Goal: Task Accomplishment & Management: Complete application form

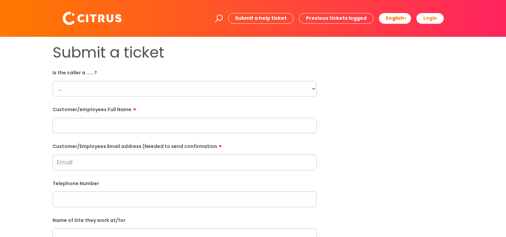
scroll to position [167, 0]
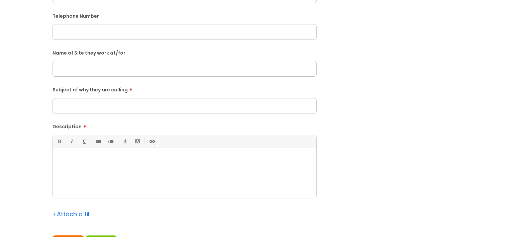
click at [122, 191] on div at bounding box center [184, 174] width 263 height 46
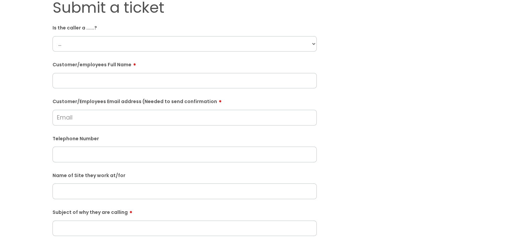
scroll to position [0, 0]
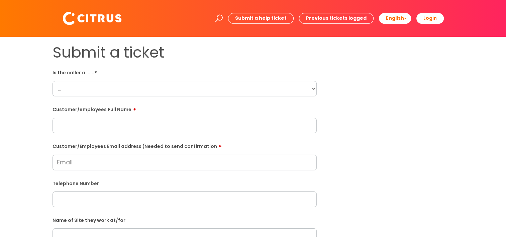
click at [84, 82] on select "... Citrus Customer Citrus Employee [DEMOGRAPHIC_DATA] Supplier" at bounding box center [184, 88] width 264 height 15
select select "Citrus Customer"
click at [52, 81] on select "... Citrus Customer Citrus Employee [DEMOGRAPHIC_DATA] Supplier" at bounding box center [184, 88] width 264 height 15
click at [124, 119] on input "text" at bounding box center [184, 125] width 264 height 15
click at [352, 116] on div "Submit a ticket Is the caller a ......? ... Citrus Customer Citrus Employee [DE…" at bounding box center [252, 235] width 411 height 385
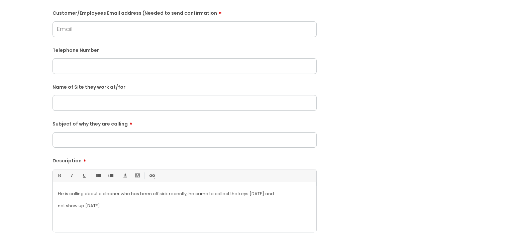
scroll to position [134, 0]
click at [247, 209] on div "He is calling about a cleaner who has been off sick recently, he came to collec…" at bounding box center [184, 208] width 263 height 46
click at [103, 203] on p "not show up [DATE]" at bounding box center [184, 205] width 253 height 6
click at [113, 206] on p "not show up [DATE]" at bounding box center [184, 205] width 253 height 6
click at [91, 207] on p "not show up [DATE]" at bounding box center [184, 205] width 253 height 6
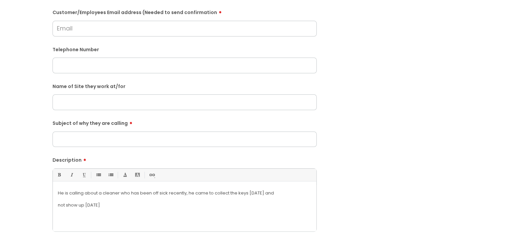
click at [54, 205] on div "He is calling about a cleaner who has been off sick recently, he came to collec…" at bounding box center [184, 208] width 263 height 46
click at [56, 198] on div "He is calling about a cleaner who has been off sick recently, he came to collec…" at bounding box center [184, 208] width 263 height 46
click at [190, 207] on p "not show up [DATE]" at bounding box center [184, 205] width 253 height 6
click at [248, 201] on p at bounding box center [184, 199] width 253 height 6
click at [275, 190] on p "He is calling about a cleaner who has been off sick recently, he came to collec…" at bounding box center [184, 193] width 253 height 6
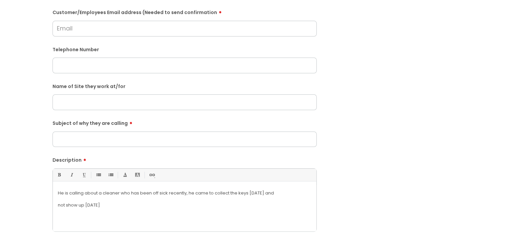
click at [248, 209] on div "He is calling about a cleaner who has been off sick recently, he came to collec…" at bounding box center [184, 208] width 263 height 46
click at [76, 212] on p "sue Citruc Luke" at bounding box center [184, 211] width 253 height 6
click at [149, 213] on p "sue Citrus Luke" at bounding box center [184, 211] width 253 height 6
click at [124, 207] on p "not show up [DATE]" at bounding box center [184, 205] width 253 height 6
click at [186, 202] on p at bounding box center [184, 199] width 253 height 6
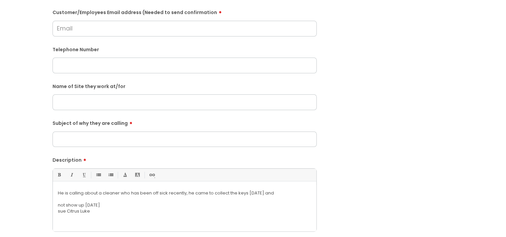
click at [224, 198] on p at bounding box center [184, 199] width 253 height 6
click at [269, 196] on p at bounding box center [184, 199] width 253 height 6
click at [273, 192] on p "He is calling about a cleaner who has been off sick recently, he came to collec…" at bounding box center [184, 193] width 253 height 6
click at [190, 195] on p "He is calling about a cleaner who has been off sick recently, he came to collec…" at bounding box center [184, 193] width 253 height 6
click at [187, 193] on p "He is calling about a cleaner who has been off sick recently, he came to collec…" at bounding box center [184, 193] width 253 height 6
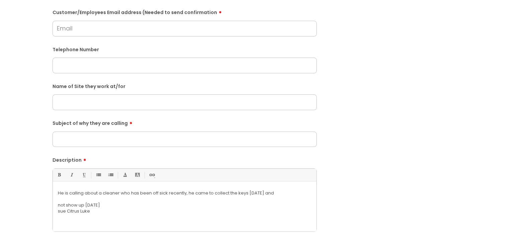
click at [274, 198] on p at bounding box center [184, 199] width 253 height 6
click at [122, 208] on p "sue Citrus Luke" at bounding box center [184, 211] width 253 height 6
click at [81, 210] on p "sue Citrus Luke" at bounding box center [184, 211] width 253 height 6
click at [80, 216] on p "[PERSON_NAME]" at bounding box center [184, 217] width 253 height 6
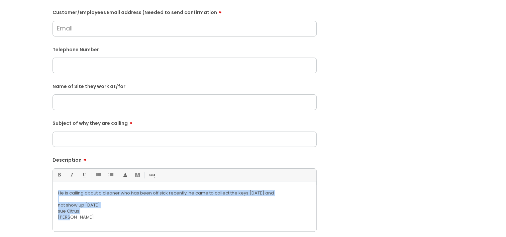
drag, startPoint x: 80, startPoint y: 216, endPoint x: 34, endPoint y: 171, distance: 64.5
click at [34, 171] on div "Submit a ticket Is the caller a ......? ... Citrus Customer Citrus Employee [DE…" at bounding box center [253, 102] width 492 height 385
copy div "He is calling about a cleaner who has been off sick recently, he came to collec…"
click at [82, 68] on input "text" at bounding box center [184, 65] width 264 height 15
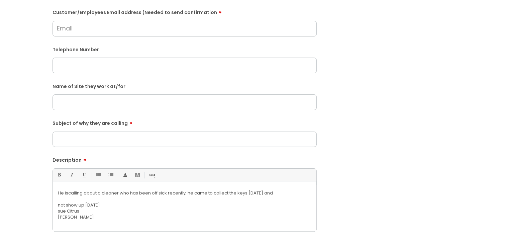
paste input "07837402350"
type input "07837402350"
click at [67, 103] on input "text" at bounding box center [184, 101] width 264 height 15
paste input "Stag and Hounds Harvester Basingstoke"
type input "Stag and Hounds Harvester Basingstoke"
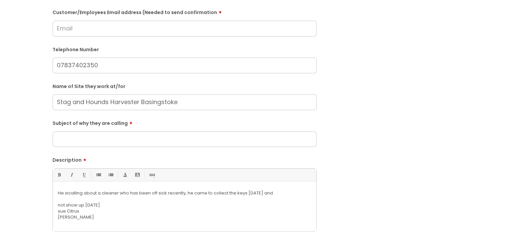
click at [102, 213] on p "sue Citrus" at bounding box center [184, 211] width 253 height 6
click at [75, 217] on p "[PERSON_NAME]" at bounding box center [184, 217] width 253 height 6
click at [78, 208] on p "sue Citrus" at bounding box center [184, 211] width 253 height 6
click at [111, 205] on p "not show up [DATE]" at bounding box center [184, 205] width 253 height 6
click at [106, 204] on p "not show up [DATE]" at bounding box center [184, 205] width 253 height 6
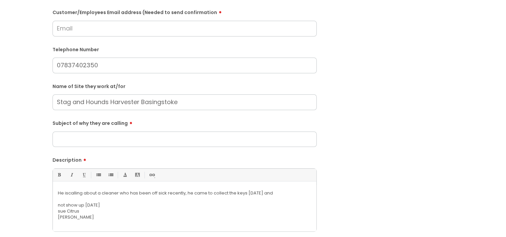
click at [114, 135] on input "Subject of why they are calling" at bounding box center [184, 138] width 264 height 15
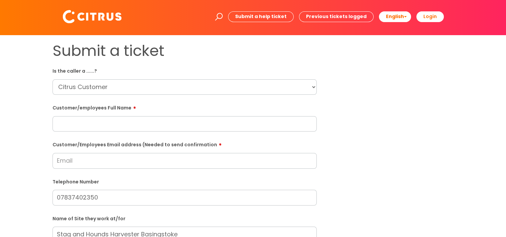
scroll to position [0, 0]
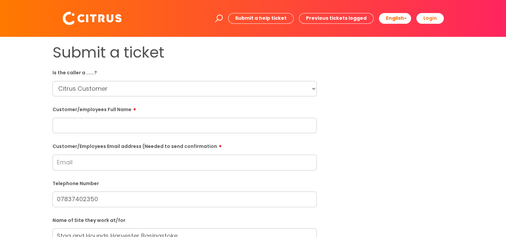
type input "Employee -"
click at [79, 159] on input "Customer/Employees Email address (Needed to send confirmation" at bounding box center [184, 161] width 264 height 15
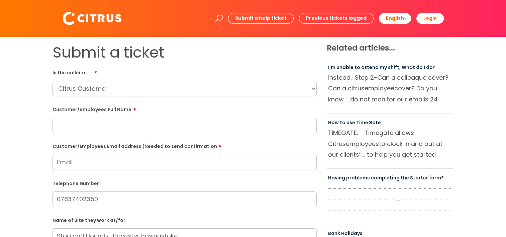
click at [140, 164] on input "Customer/Employees Email address (Needed to send confirmation" at bounding box center [184, 161] width 264 height 15
click at [111, 164] on input "Customer/Employees Email address (Needed to send confirmation" at bounding box center [184, 161] width 264 height 15
type input "j"
click at [118, 161] on input "stagandhounds" at bounding box center [184, 161] width 264 height 15
paste input "[GEOGRAPHIC_DATA]"
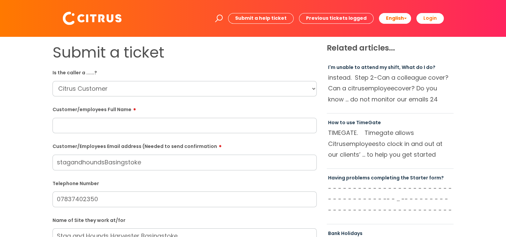
click at [106, 159] on input "stagandhoundsBasingstoke" at bounding box center [184, 161] width 264 height 15
click at [106, 161] on input "stagandhoundsBasingstoke" at bounding box center [184, 161] width 264 height 15
click at [107, 162] on input "stagandhoundsBasingstoke" at bounding box center [184, 161] width 264 height 15
click at [152, 163] on input "stagandhoundsbasingstoke" at bounding box center [184, 161] width 264 height 15
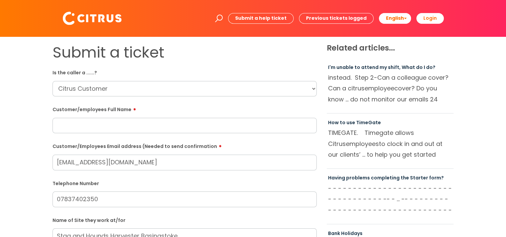
type input "[EMAIL_ADDRESS][DOMAIN_NAME]"
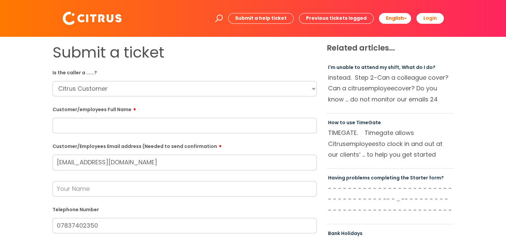
drag, startPoint x: 200, startPoint y: 162, endPoint x: 17, endPoint y: 156, distance: 183.3
click at [206, 161] on input "[EMAIL_ADDRESS][DOMAIN_NAME]" at bounding box center [184, 161] width 264 height 15
click at [146, 143] on label "Customer/Employees Email address (Needed to send confirmation" at bounding box center [184, 145] width 264 height 8
click at [146, 154] on input "[EMAIL_ADDRESS][DOMAIN_NAME]" at bounding box center [184, 161] width 264 height 15
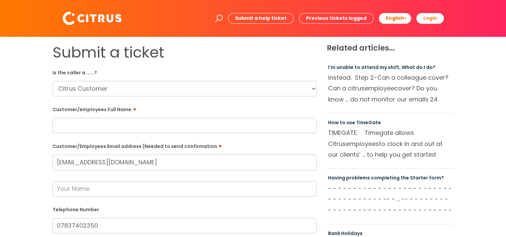
click at [124, 123] on input "text" at bounding box center [184, 125] width 264 height 15
paste input "[PERSON_NAME]"
type input "[PERSON_NAME]"
click at [107, 106] on label "Customer/employees Full Name" at bounding box center [184, 108] width 264 height 8
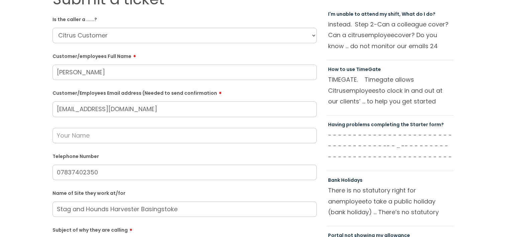
scroll to position [67, 0]
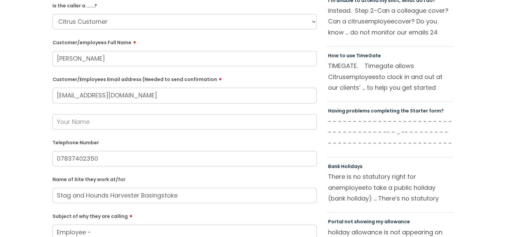
click at [214, 92] on input "[EMAIL_ADDRESS][DOMAIN_NAME]" at bounding box center [184, 95] width 264 height 15
click at [164, 96] on input "[EMAIL_ADDRESS][DOMAIN_NAME]" at bounding box center [184, 95] width 264 height 15
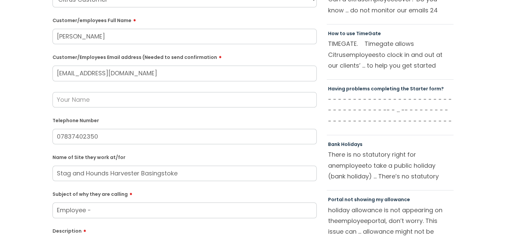
scroll to position [100, 0]
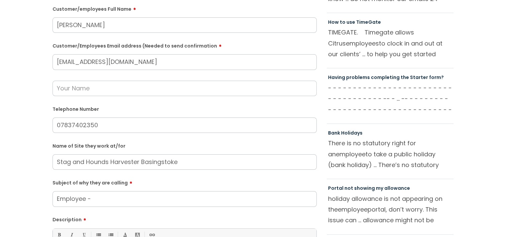
click at [69, 87] on input "text" at bounding box center [184, 88] width 264 height 15
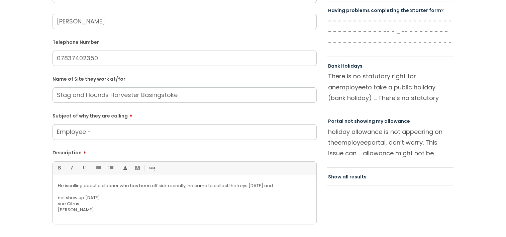
scroll to position [201, 0]
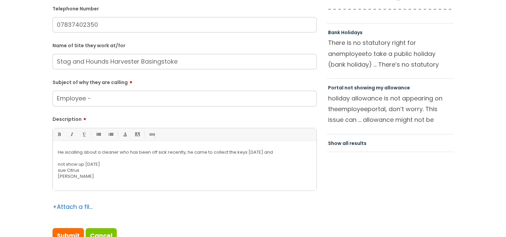
type input "[PERSON_NAME]"
click at [96, 99] on input "Employee -" at bounding box center [184, 98] width 264 height 15
click at [87, 99] on input "Employee -" at bounding box center [184, 98] width 264 height 15
drag, startPoint x: 98, startPoint y: 100, endPoint x: 21, endPoint y: 102, distance: 77.3
click at [21, 102] on div "Submit a ticket Is the caller a ......? ... Citrus Customer Citrus Employee [DE…" at bounding box center [253, 48] width 492 height 411
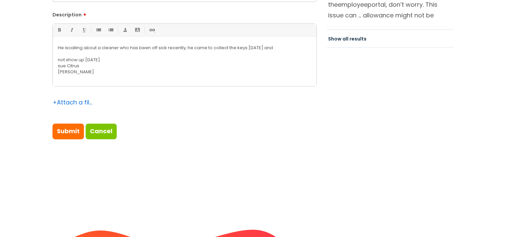
scroll to position [267, 0]
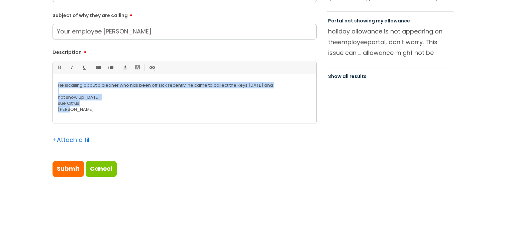
drag, startPoint x: 83, startPoint y: 112, endPoint x: 52, endPoint y: 88, distance: 38.9
click at [52, 88] on div "Bold (Ctrl-B) Italic (Ctrl-I) Underline(Ctrl-U) • Unordered List (Ctrl-Shift-7)…" at bounding box center [184, 92] width 264 height 63
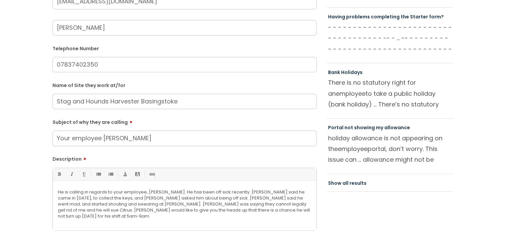
scroll to position [201, 0]
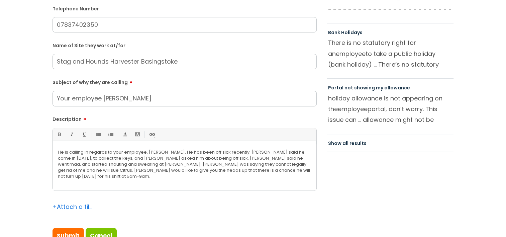
click at [244, 171] on p "He is calling in regards to your employee, [PERSON_NAME]. He has been off sick …" at bounding box center [184, 164] width 253 height 30
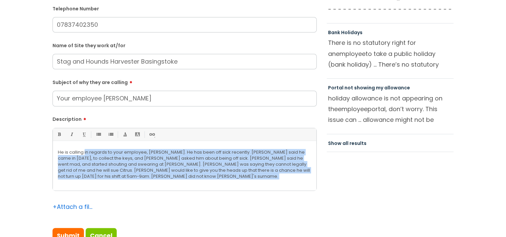
drag, startPoint x: 114, startPoint y: 182, endPoint x: 85, endPoint y: 150, distance: 43.1
click at [85, 150] on div "He is calling in regards to your employee, [PERSON_NAME]. He has been off sick …" at bounding box center [184, 167] width 263 height 46
copy p "in regards to your employee, [PERSON_NAME]. He has been off sick recently. [PER…"
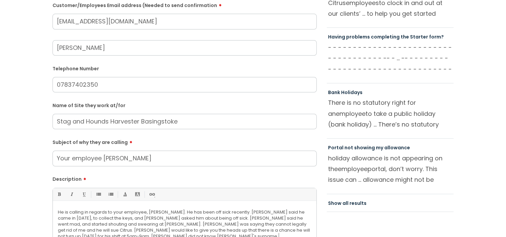
scroll to position [234, 0]
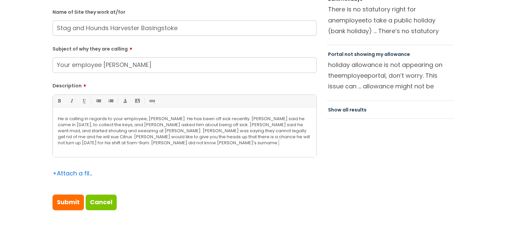
click at [120, 68] on input "Your employee [PERSON_NAME]" at bounding box center [184, 64] width 264 height 15
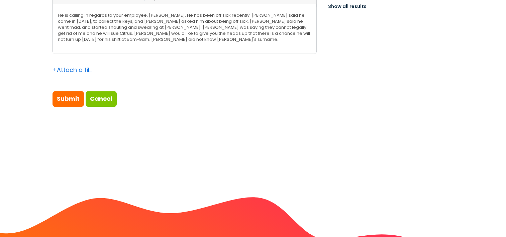
scroll to position [401, 0]
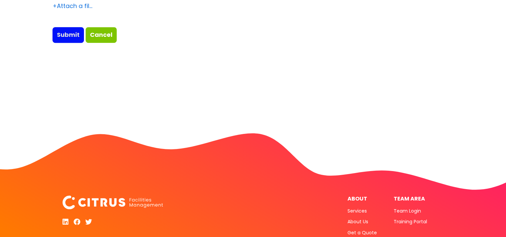
type input "Your employee [PERSON_NAME] - Off sick"
click at [73, 35] on input "Submit" at bounding box center [67, 34] width 31 height 15
type input "Please Wait..."
